Goal: Transaction & Acquisition: Purchase product/service

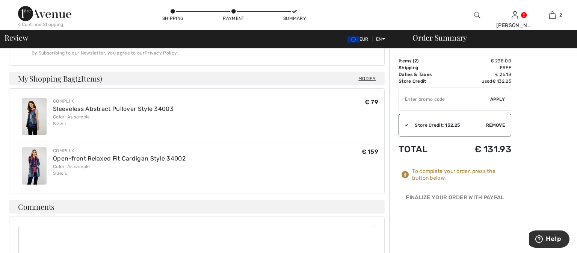
scroll to position [370, 0]
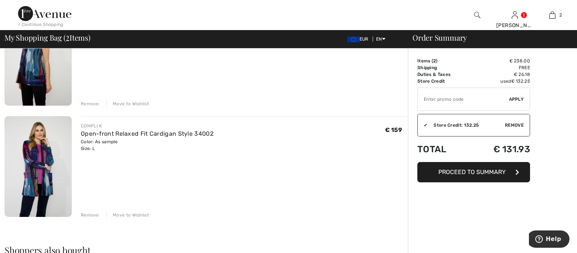
click at [439, 174] on span "Proceed to Summary" at bounding box center [471, 171] width 67 height 7
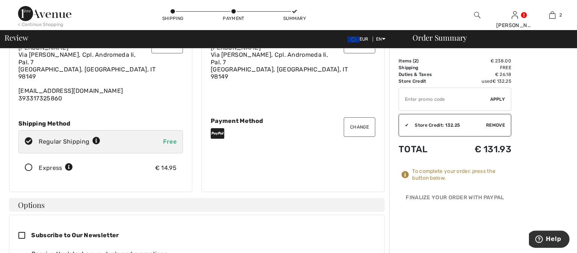
scroll to position [53, 0]
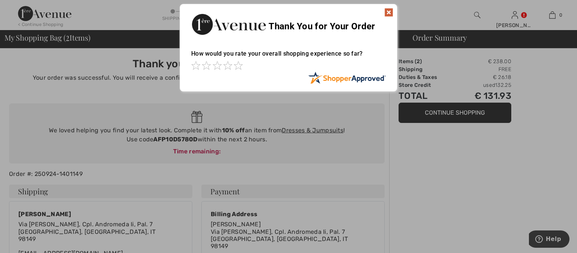
click at [386, 14] on img at bounding box center [388, 12] width 9 height 9
